Goal: Information Seeking & Learning: Learn about a topic

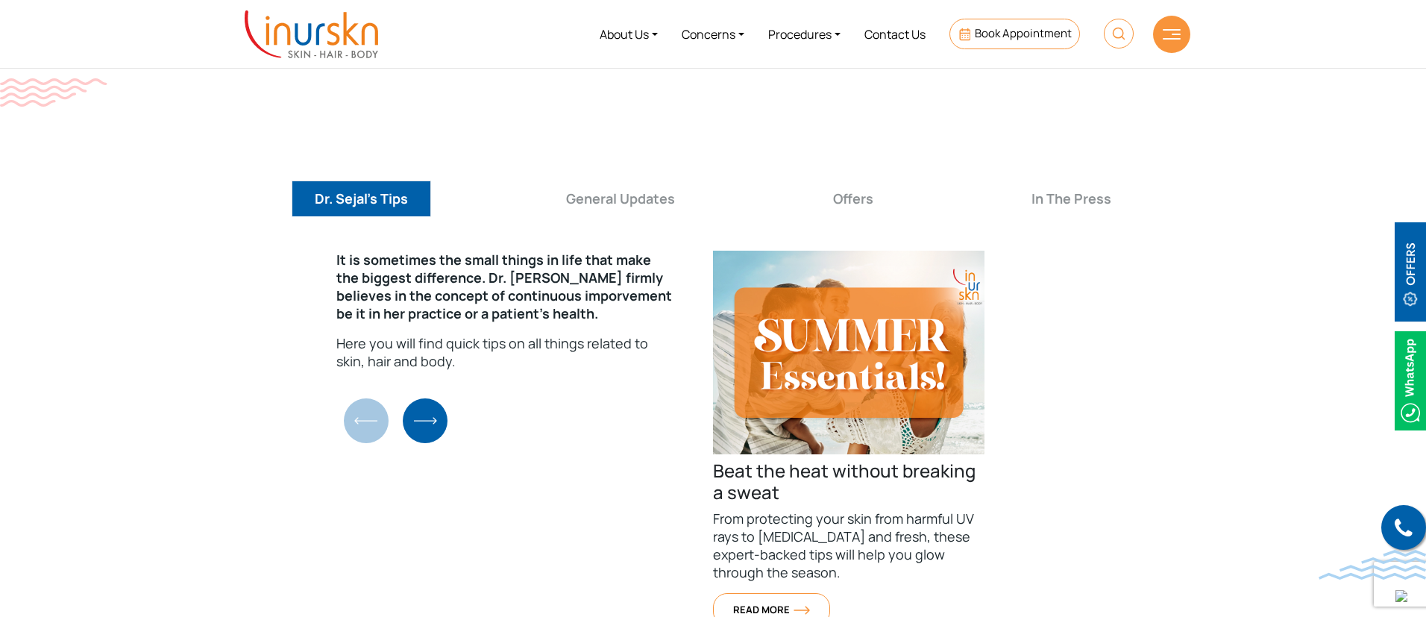
scroll to position [5252, 0]
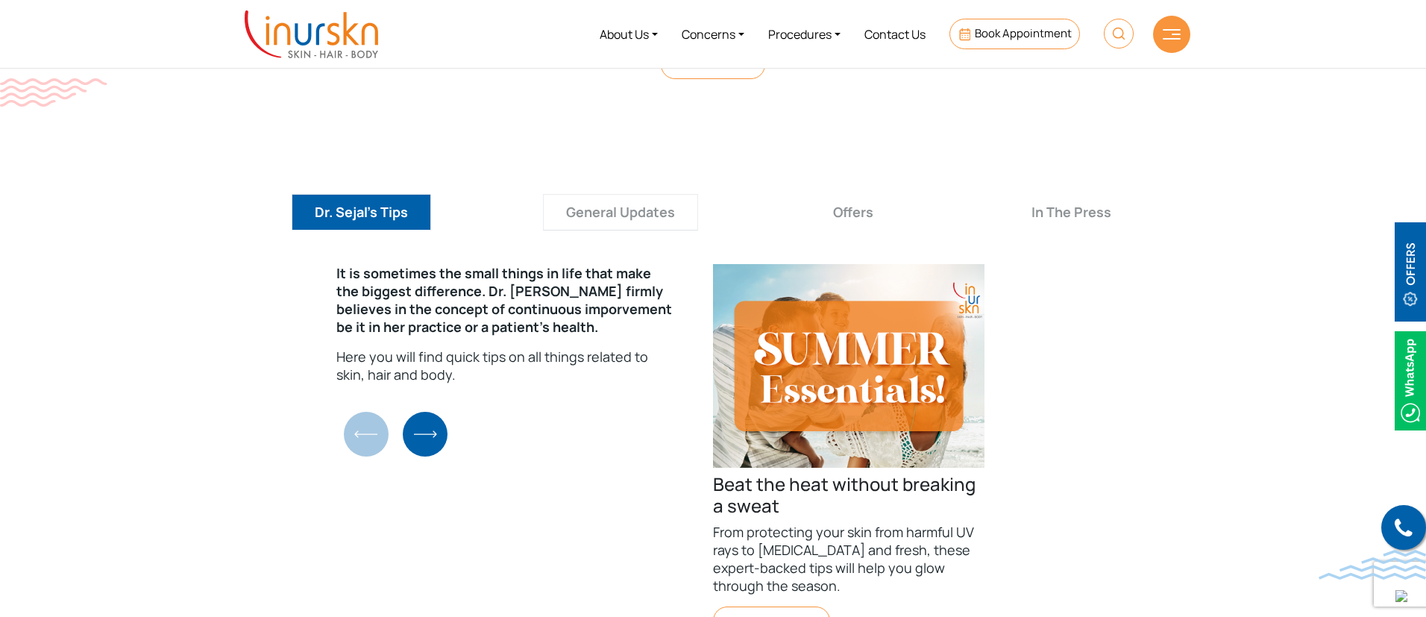
click at [633, 194] on button "General Updates" at bounding box center [620, 212] width 155 height 37
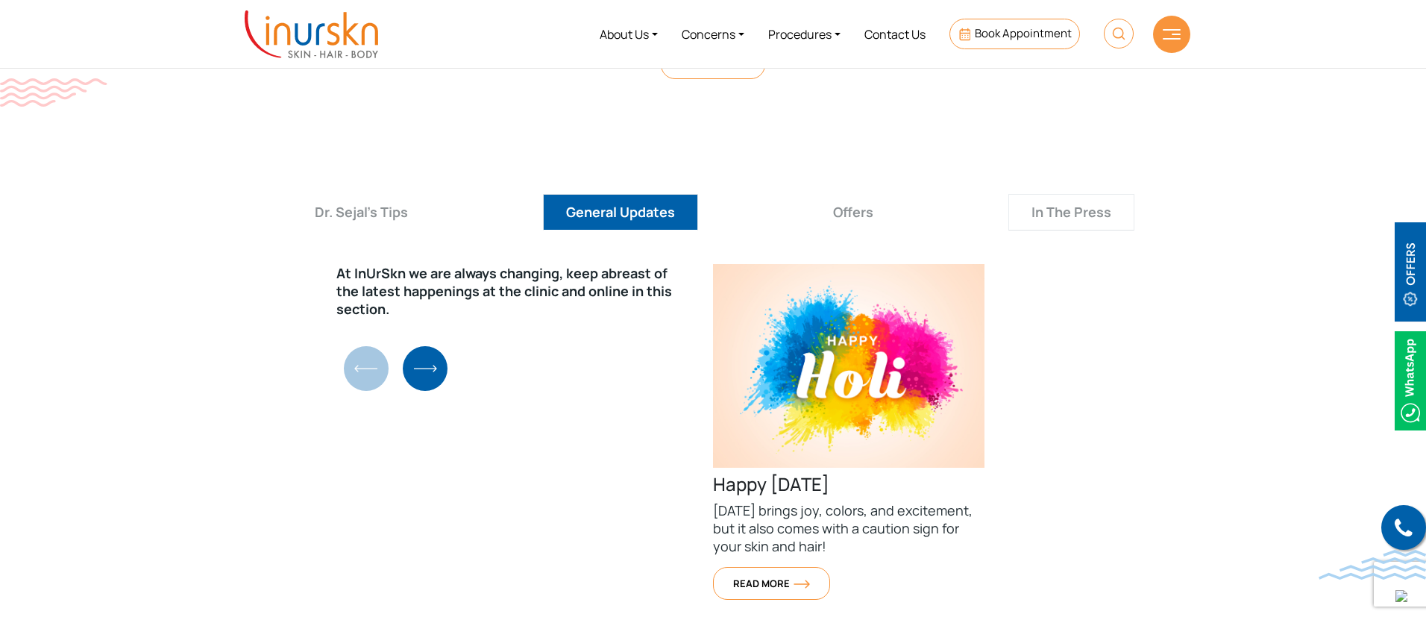
click at [1050, 194] on button "In The Press" at bounding box center [1072, 212] width 126 height 37
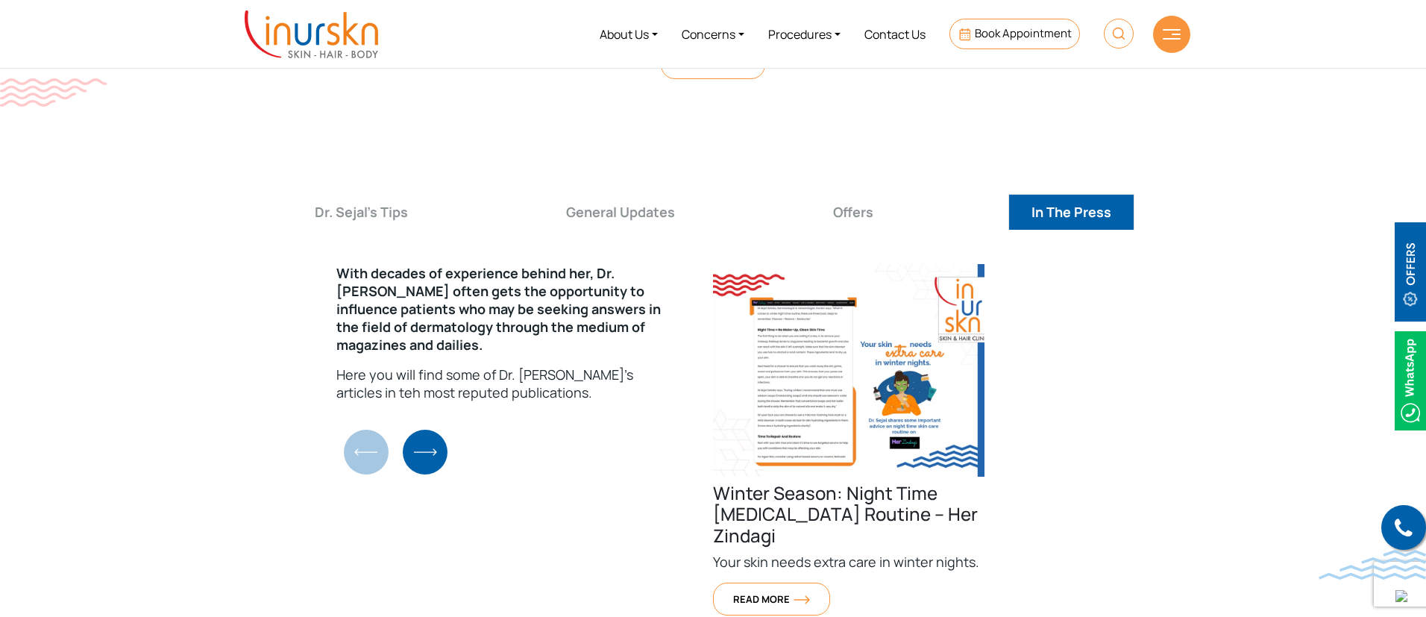
click at [433, 430] on img "Next slide" at bounding box center [425, 452] width 45 height 45
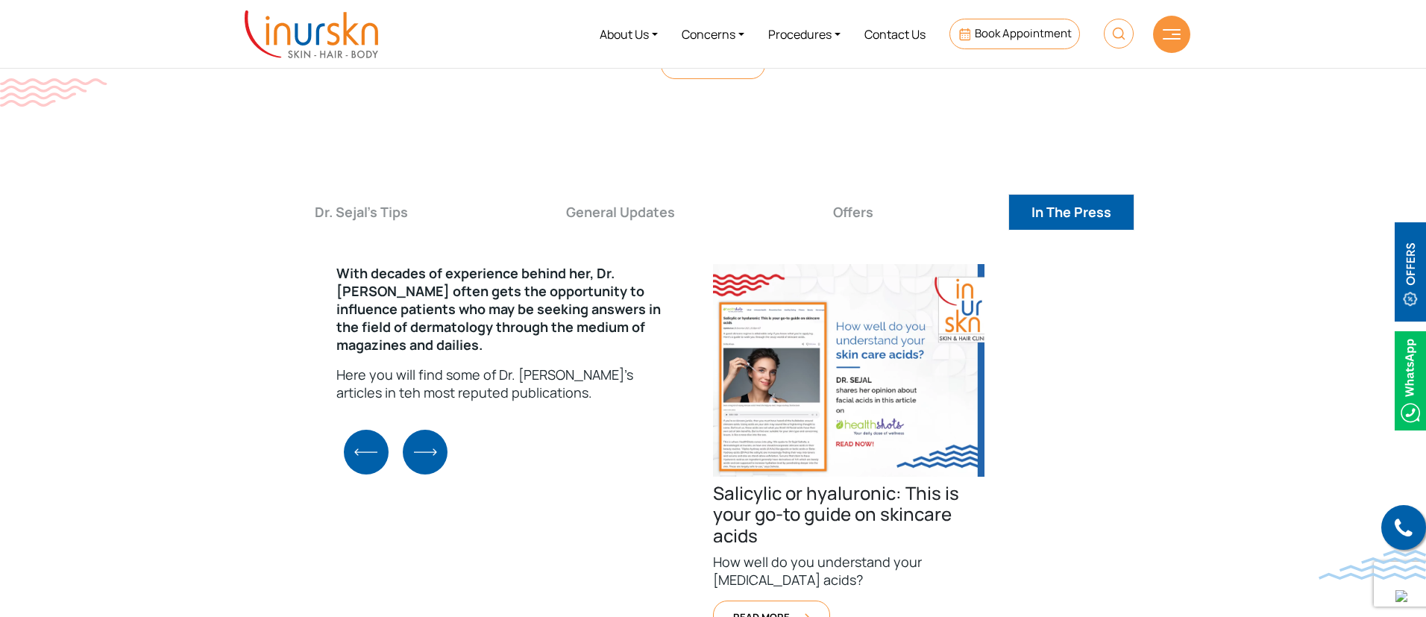
click at [426, 430] on img "Next slide" at bounding box center [425, 452] width 45 height 45
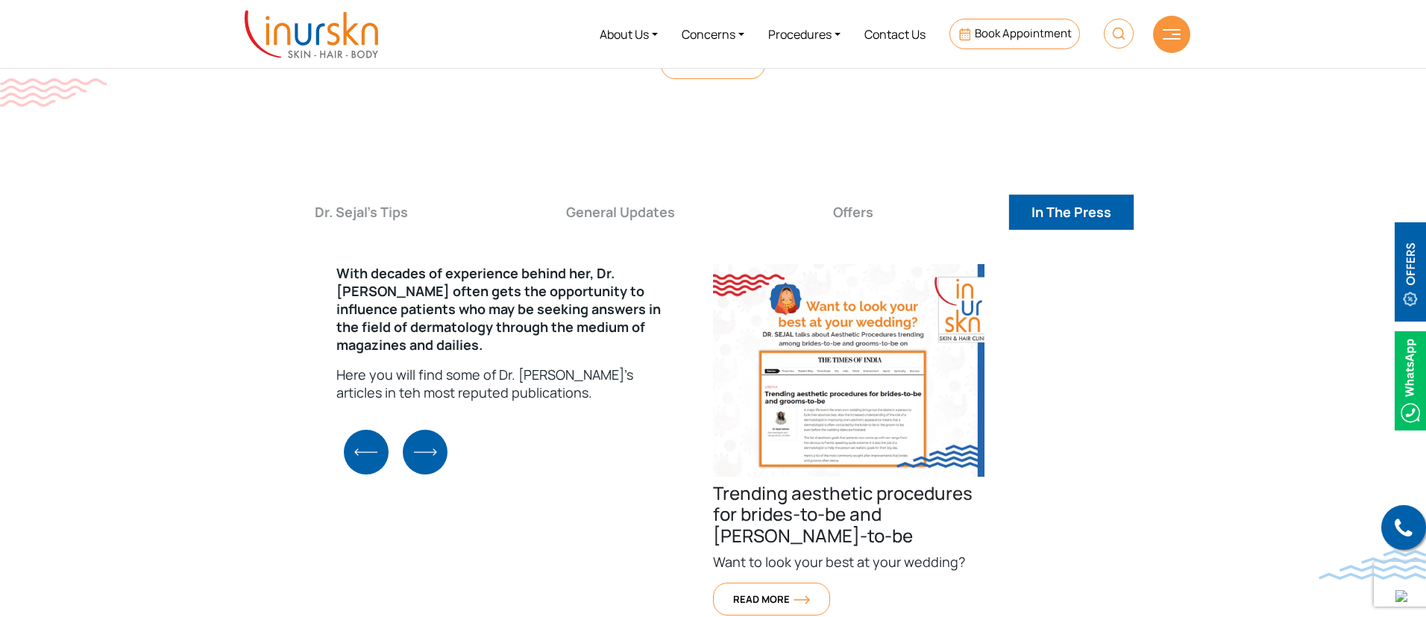
click at [426, 430] on img "Next slide" at bounding box center [425, 452] width 45 height 45
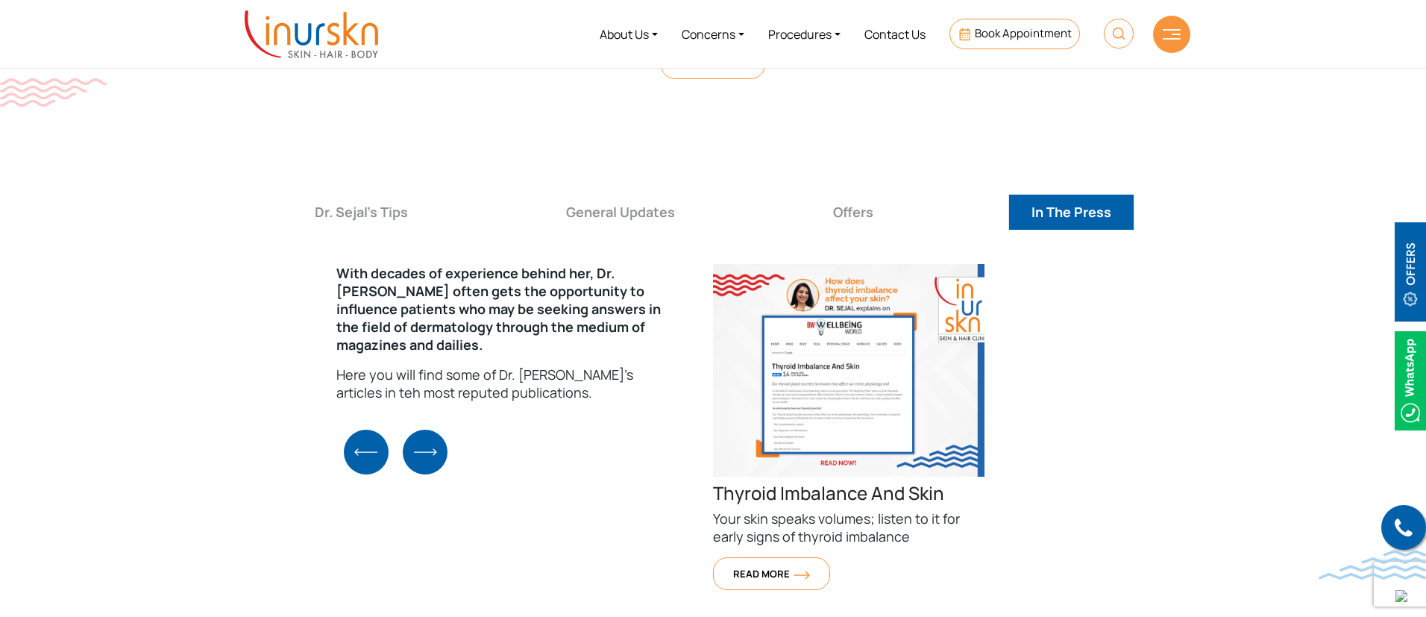
click at [426, 430] on img "Next slide" at bounding box center [425, 452] width 45 height 45
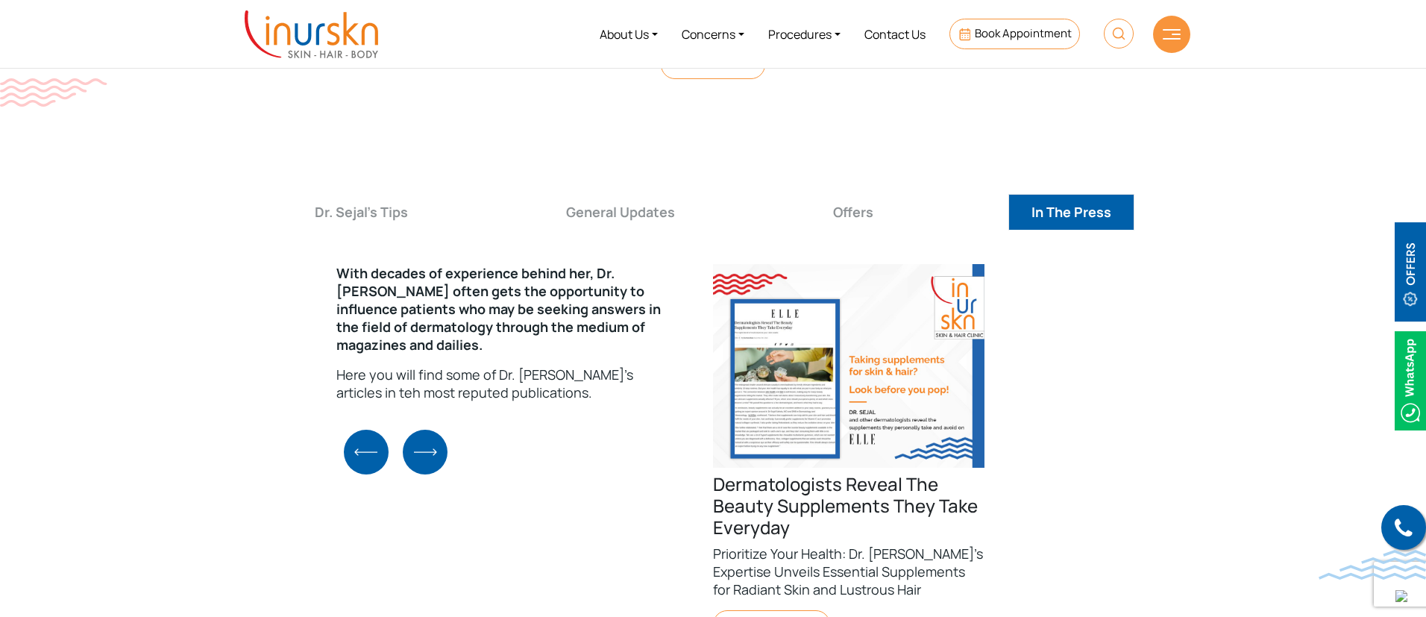
click at [426, 430] on img "Next slide" at bounding box center [425, 452] width 45 height 45
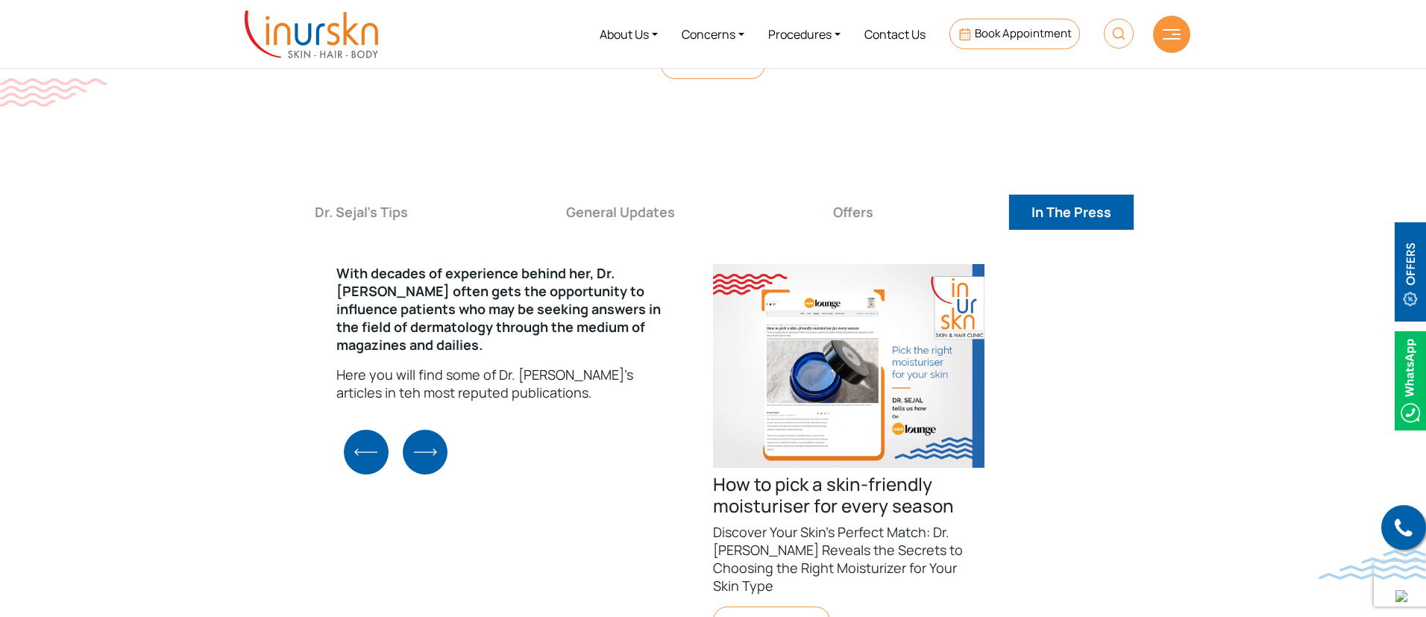
click at [426, 430] on img "Next slide" at bounding box center [425, 452] width 45 height 45
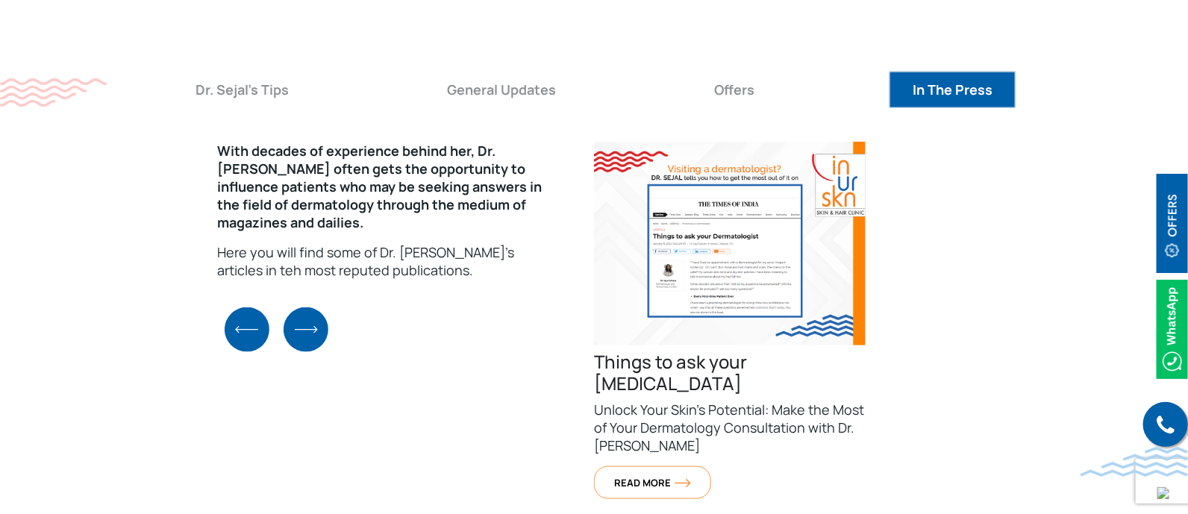
scroll to position [5379, 0]
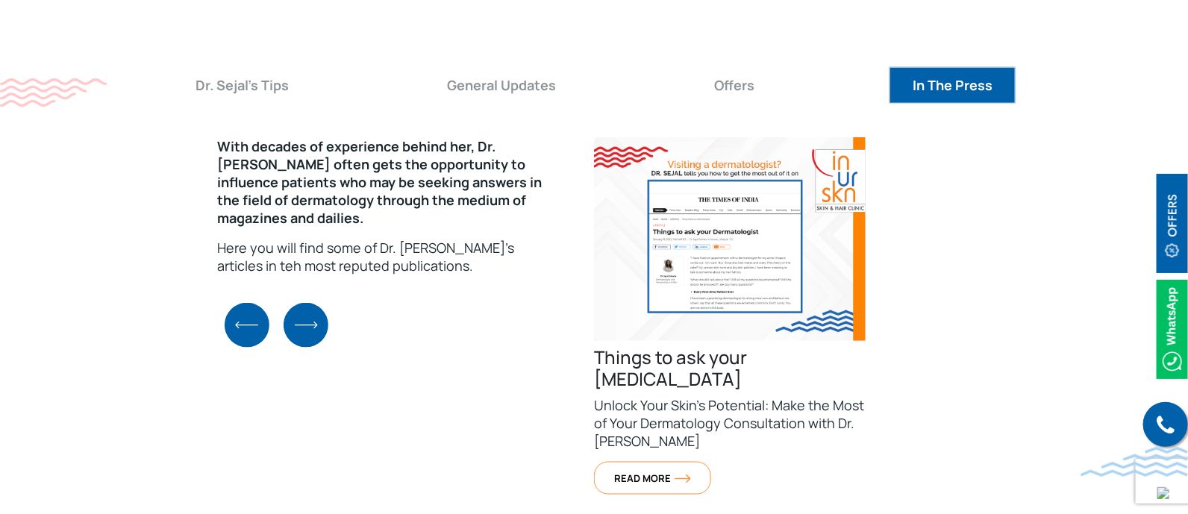
drag, startPoint x: 1237, startPoint y: 427, endPoint x: 1030, endPoint y: 356, distance: 218.7
click at [1030, 356] on div "With decades of experience behind her, Dr. [PERSON_NAME] often gets the opportu…" at bounding box center [593, 356] width 955 height 462
click at [522, 67] on button "General Updates" at bounding box center [501, 85] width 155 height 37
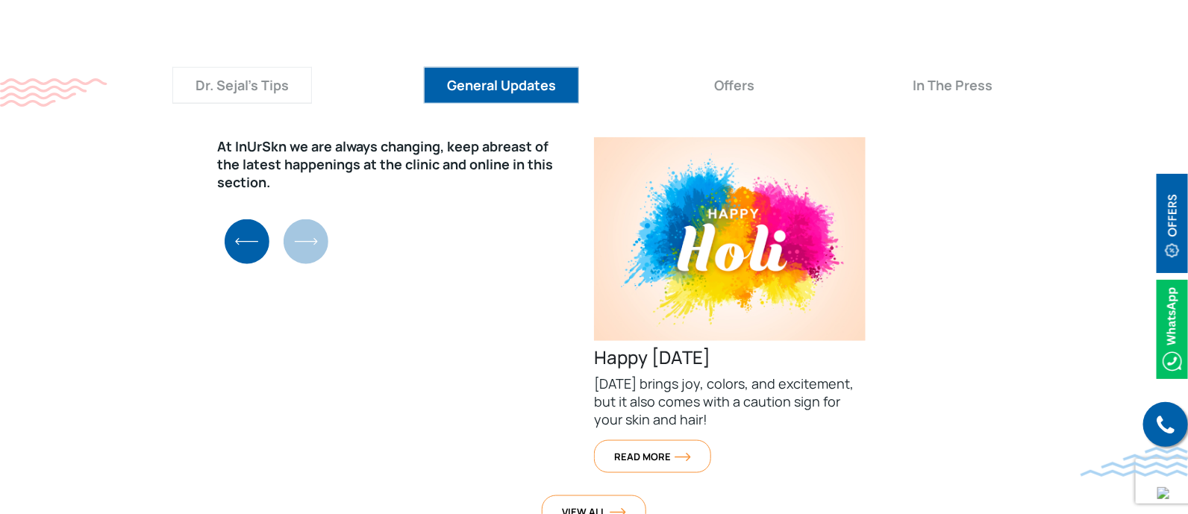
click at [240, 67] on button "Dr. Sejal's Tips" at bounding box center [242, 85] width 140 height 37
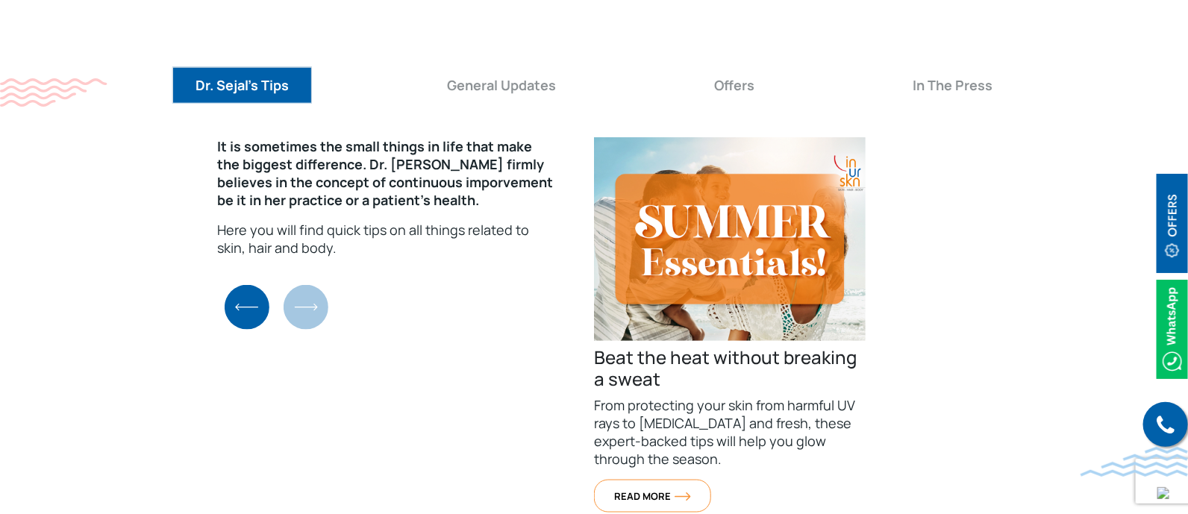
click at [247, 285] on img "Previous slide" at bounding box center [247, 307] width 45 height 45
click at [307, 285] on img "Next slide" at bounding box center [305, 307] width 45 height 45
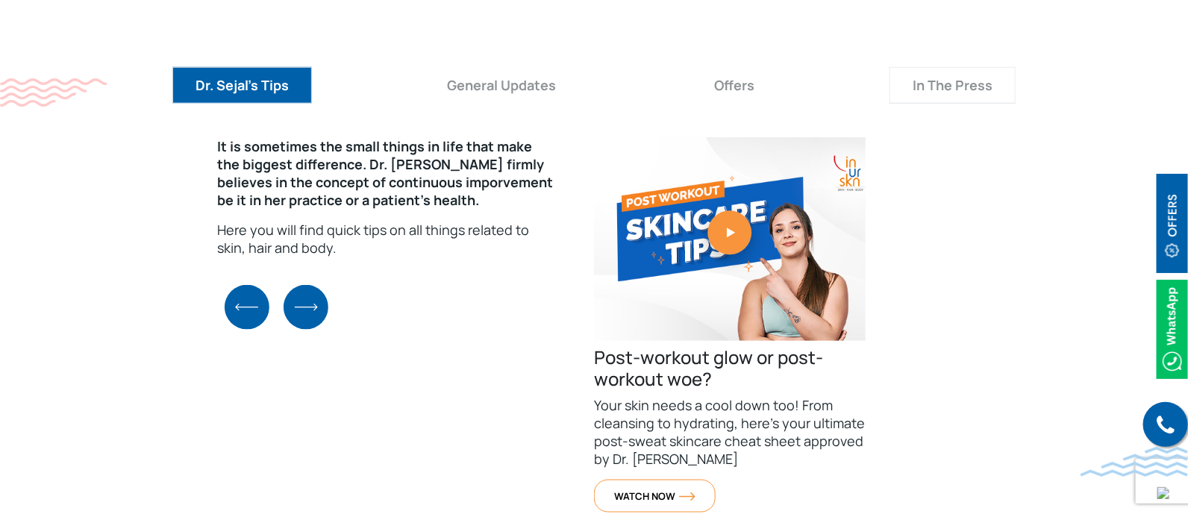
click at [991, 67] on button "In The Press" at bounding box center [952, 85] width 126 height 37
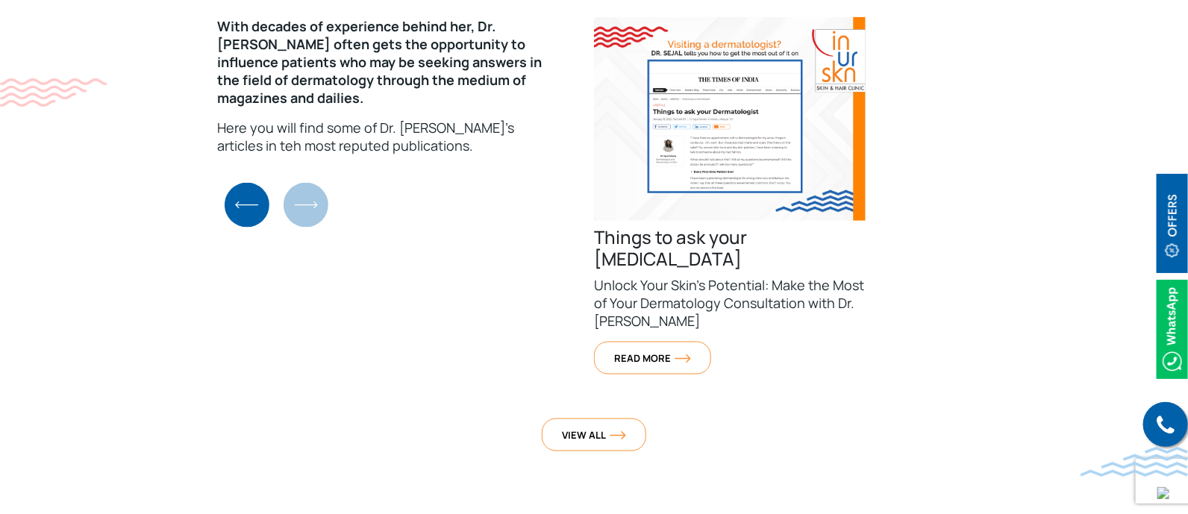
scroll to position [5500, 0]
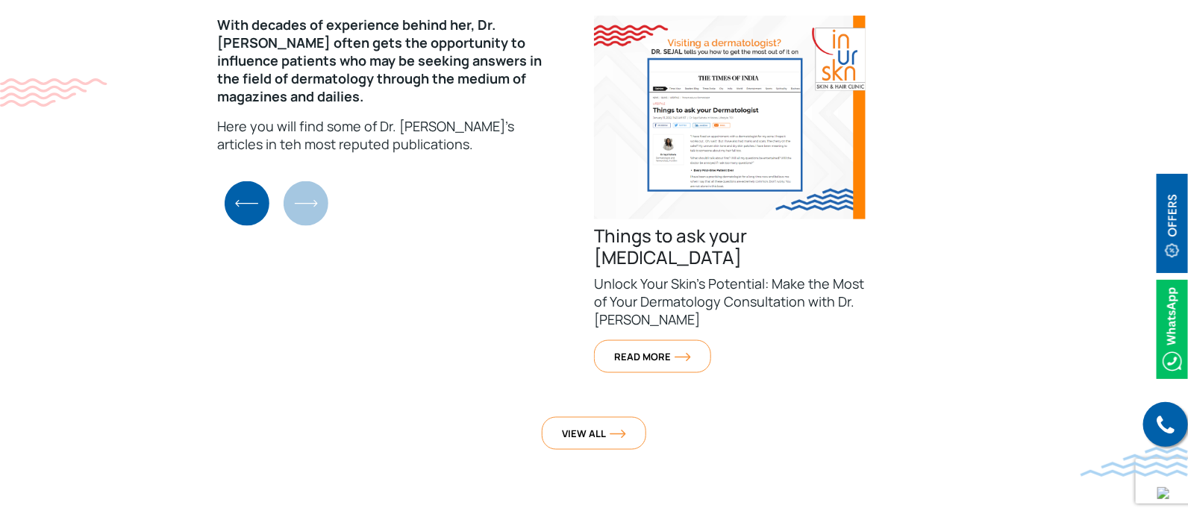
click at [239, 181] on img "Previous slide" at bounding box center [247, 203] width 45 height 45
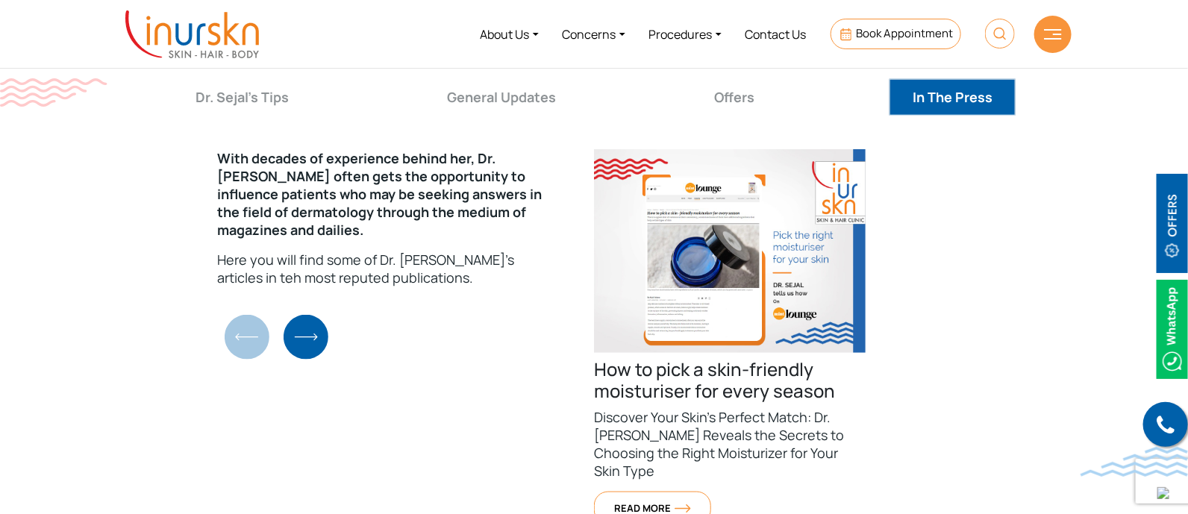
scroll to position [5366, 0]
click at [313, 316] on img "Next slide" at bounding box center [305, 338] width 45 height 45
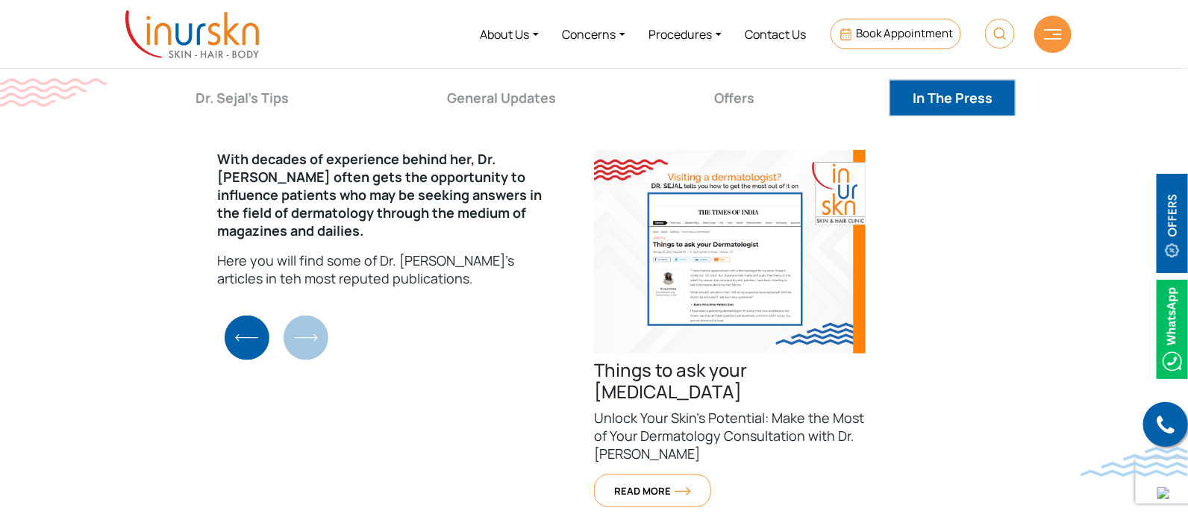
click at [251, 316] on img "Previous slide" at bounding box center [247, 338] width 45 height 45
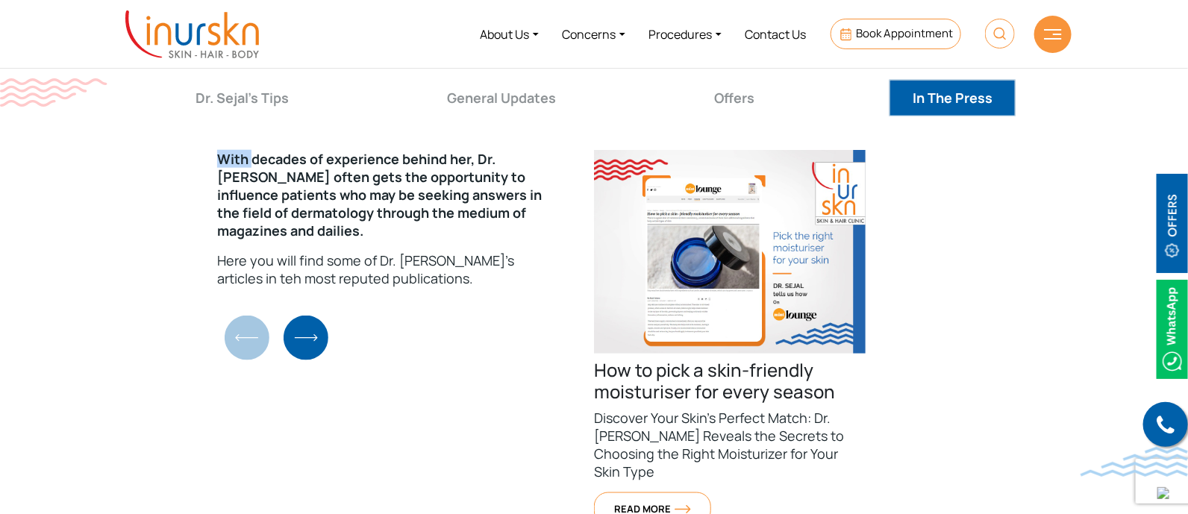
click at [251, 285] on div "With decades of experience behind her, Dr. [PERSON_NAME] often gets the opportu…" at bounding box center [593, 369] width 955 height 462
click at [300, 316] on img "Next slide" at bounding box center [305, 338] width 45 height 45
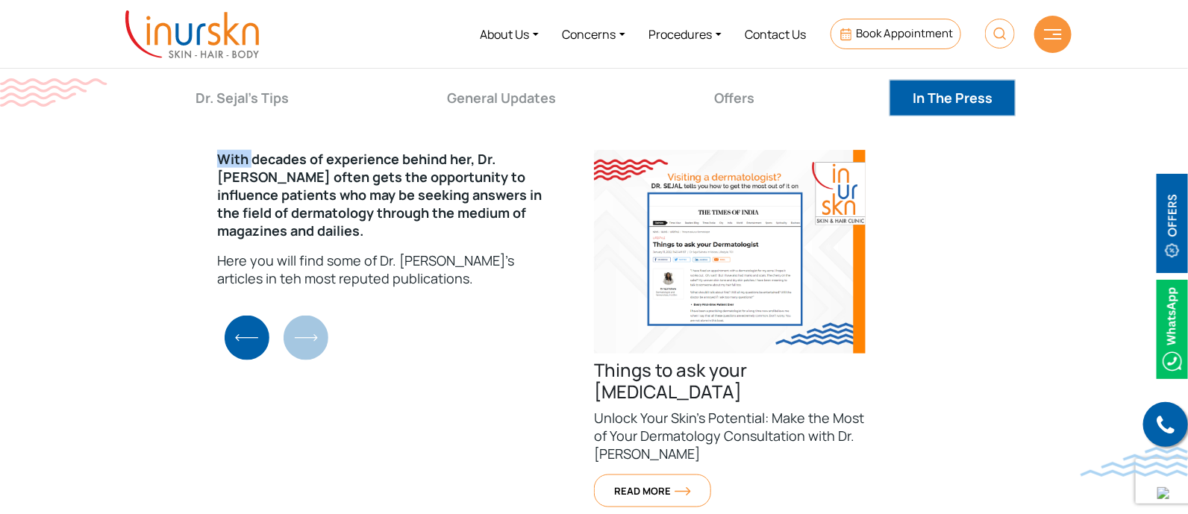
click at [300, 282] on div "With decades of experience behind her, Dr. [PERSON_NAME] often gets the opportu…" at bounding box center [593, 369] width 955 height 462
click at [236, 316] on img "Previous slide" at bounding box center [247, 338] width 45 height 45
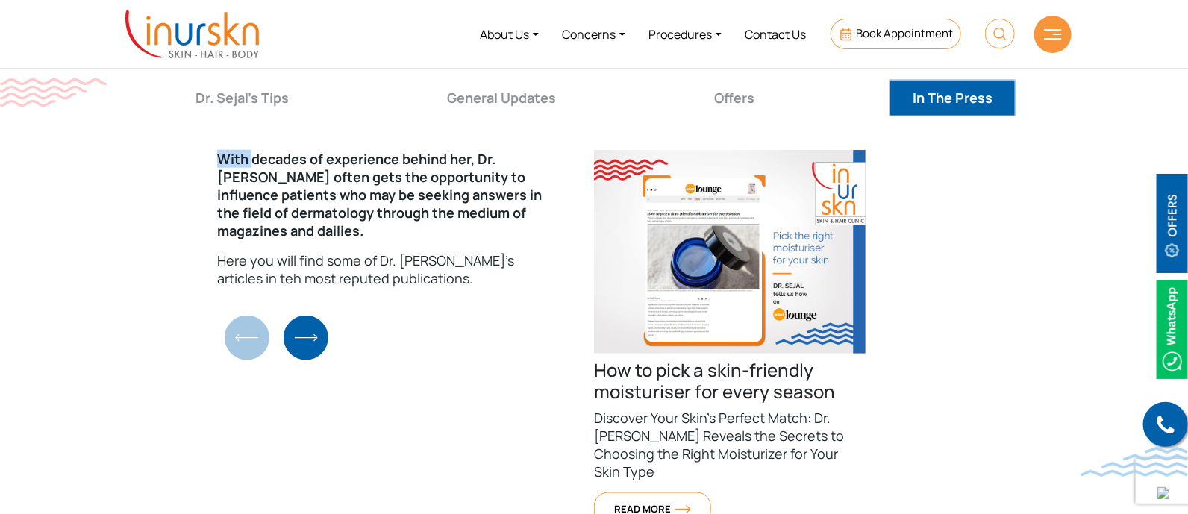
click at [304, 316] on img "Next slide" at bounding box center [305, 338] width 45 height 45
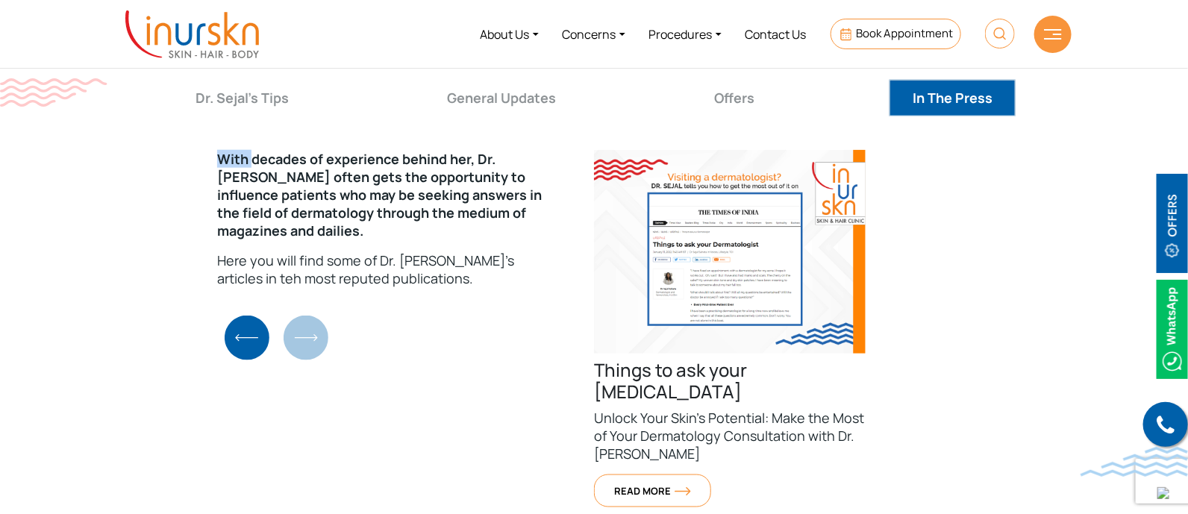
click at [248, 316] on img "Previous slide" at bounding box center [247, 338] width 45 height 45
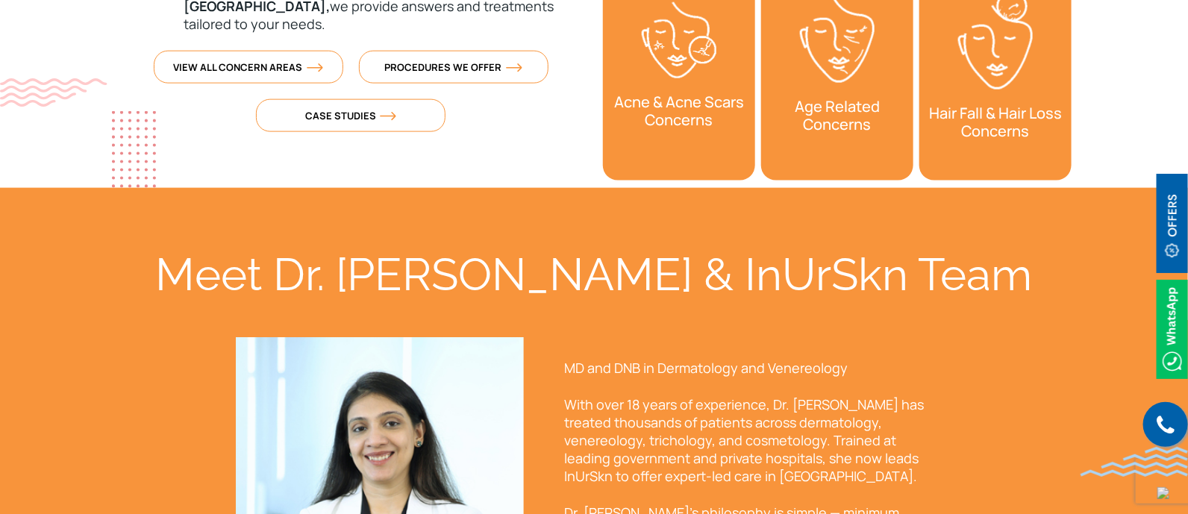
scroll to position [1305, 0]
